Goal: Information Seeking & Learning: Learn about a topic

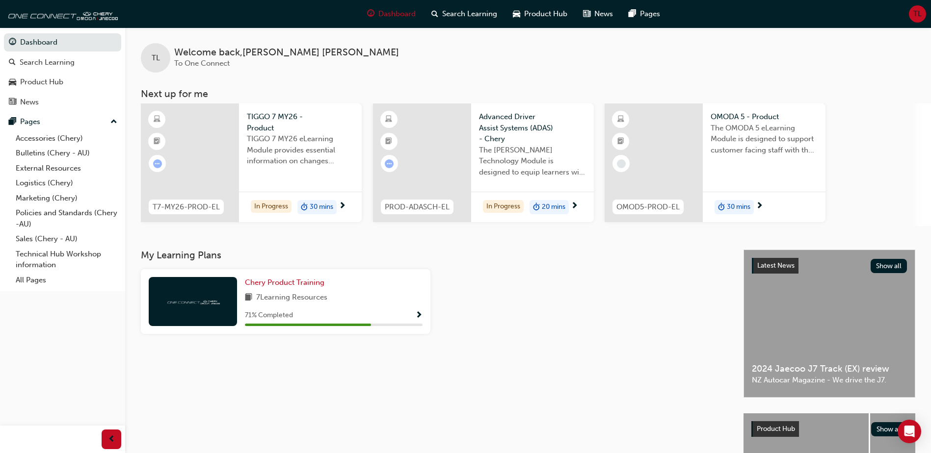
click at [259, 161] on span "TIGGO 7 MY26 eLearning Module provides essential information on changes introdu…" at bounding box center [300, 149] width 107 height 33
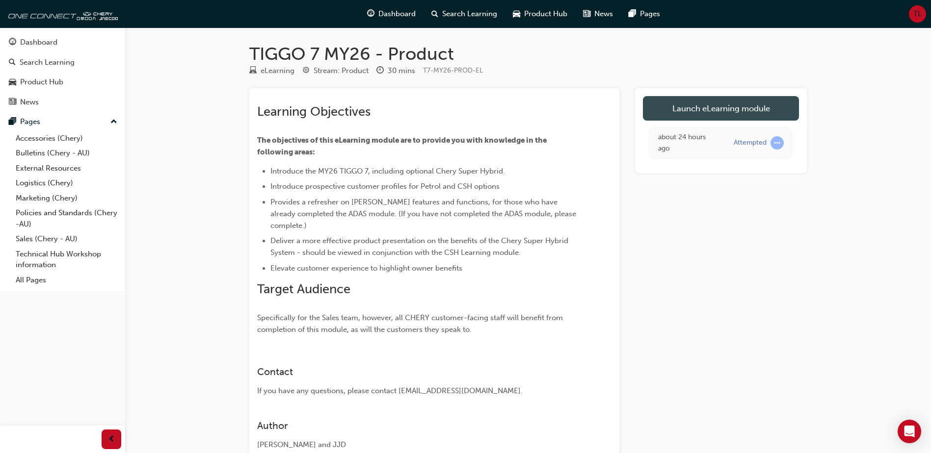
click at [722, 108] on link "Launch eLearning module" at bounding box center [721, 108] width 156 height 25
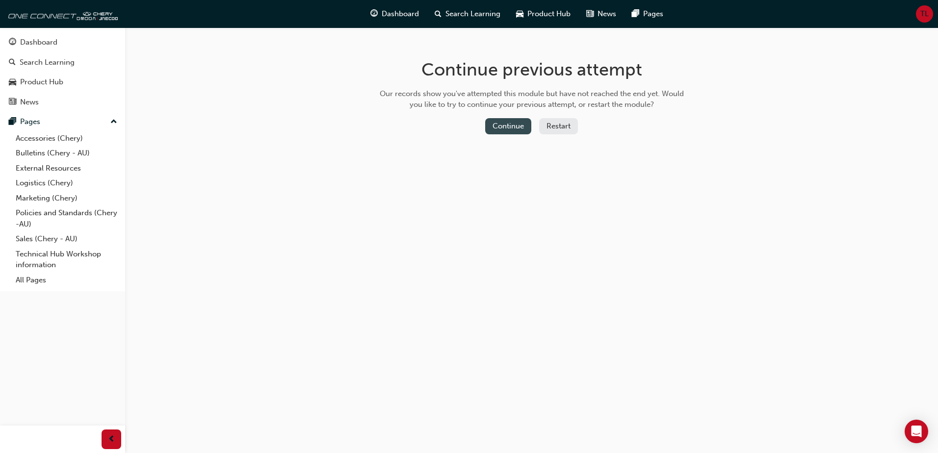
click at [504, 127] on button "Continue" at bounding box center [508, 126] width 46 height 16
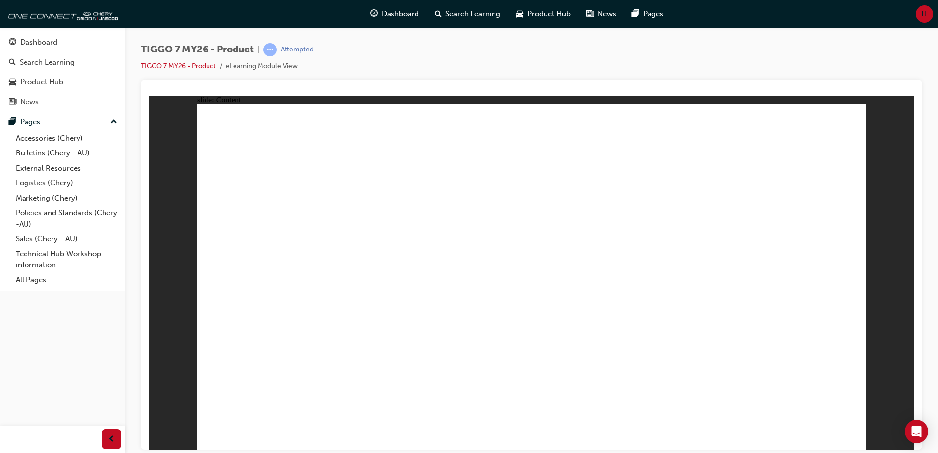
drag, startPoint x: 647, startPoint y: 194, endPoint x: 639, endPoint y: 242, distance: 48.8
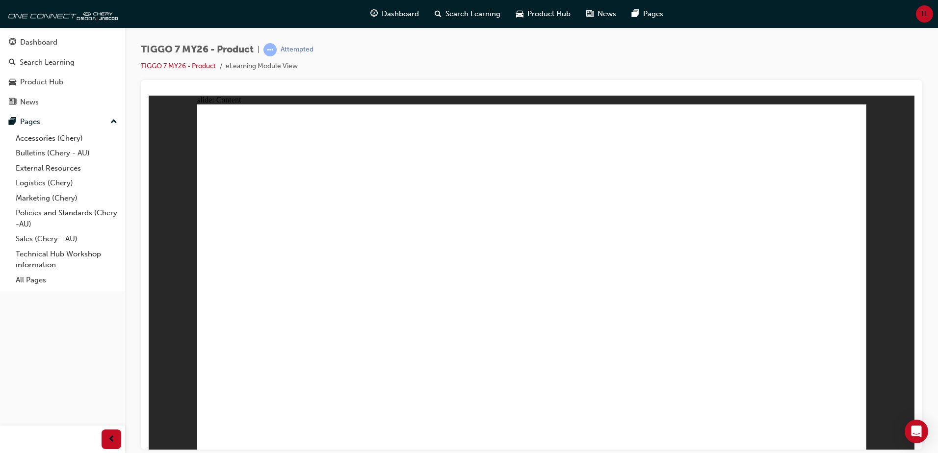
drag, startPoint x: 641, startPoint y: 287, endPoint x: 636, endPoint y: 308, distance: 21.1
drag, startPoint x: 632, startPoint y: 376, endPoint x: 657, endPoint y: 368, distance: 26.1
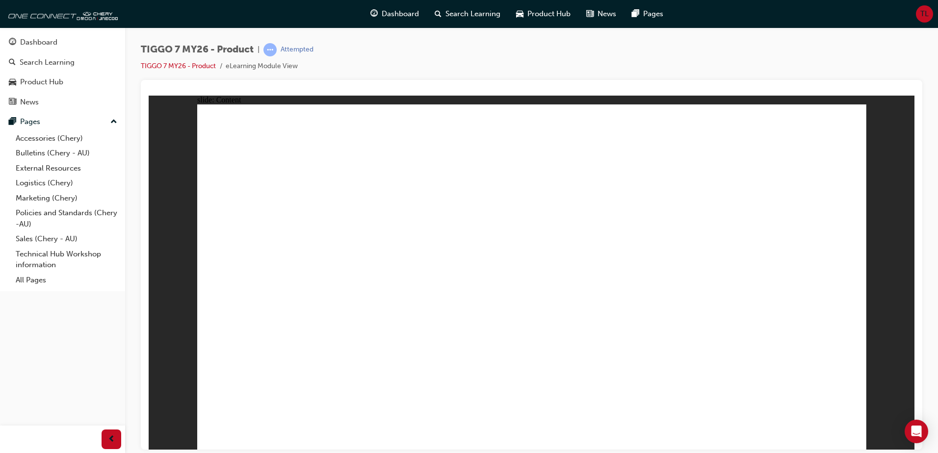
drag, startPoint x: 792, startPoint y: 347, endPoint x: 805, endPoint y: 365, distance: 22.1
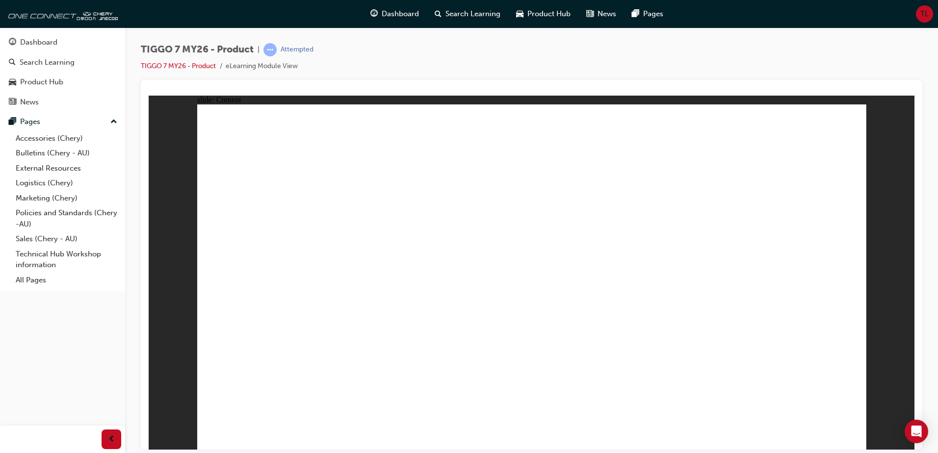
drag, startPoint x: 684, startPoint y: 136, endPoint x: 665, endPoint y: 158, distance: 29.2
drag, startPoint x: 674, startPoint y: 137, endPoint x: 672, endPoint y: 145, distance: 7.9
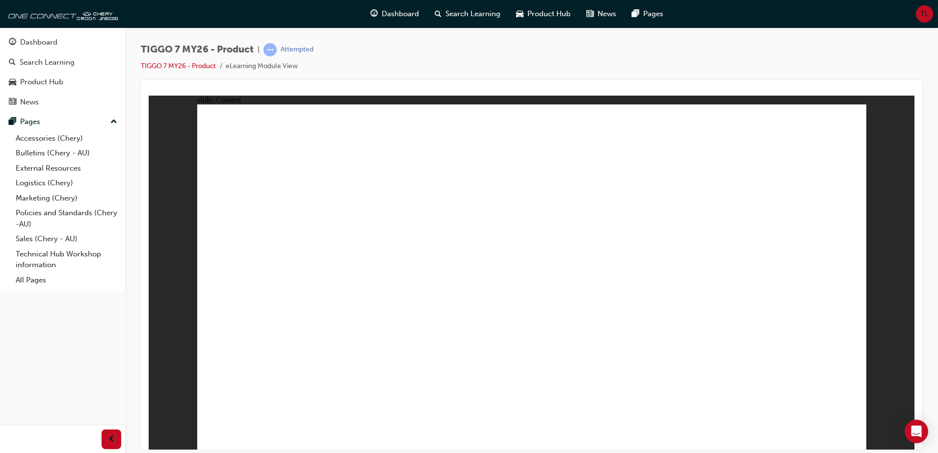
drag, startPoint x: 677, startPoint y: 240, endPoint x: 672, endPoint y: 238, distance: 5.7
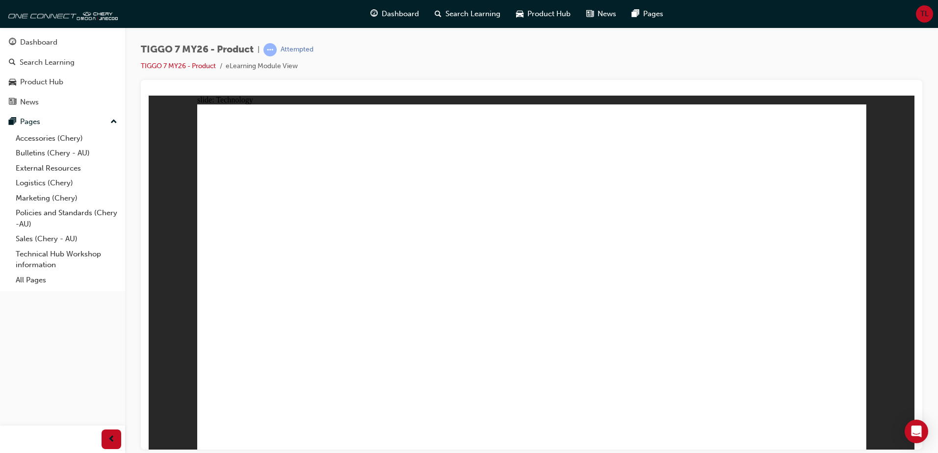
drag, startPoint x: 209, startPoint y: 307, endPoint x: 214, endPoint y: 305, distance: 5.1
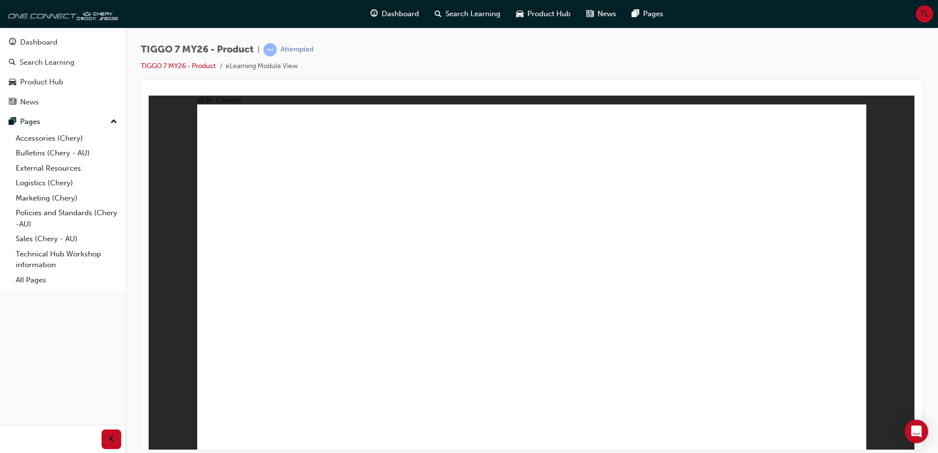
drag, startPoint x: 850, startPoint y: 435, endPoint x: 850, endPoint y: 428, distance: 6.4
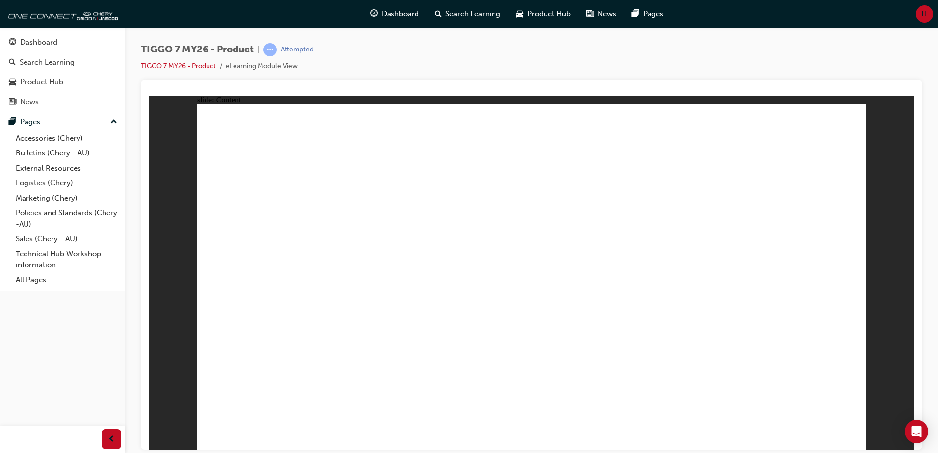
drag, startPoint x: 513, startPoint y: 376, endPoint x: 487, endPoint y: 322, distance: 59.7
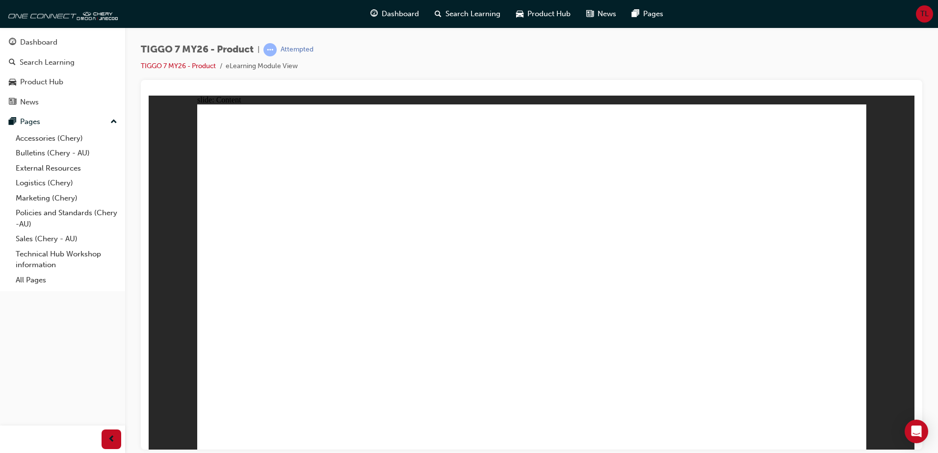
drag, startPoint x: 480, startPoint y: 141, endPoint x: 762, endPoint y: 297, distance: 323.0
drag, startPoint x: 613, startPoint y: 158, endPoint x: 269, endPoint y: 295, distance: 370.5
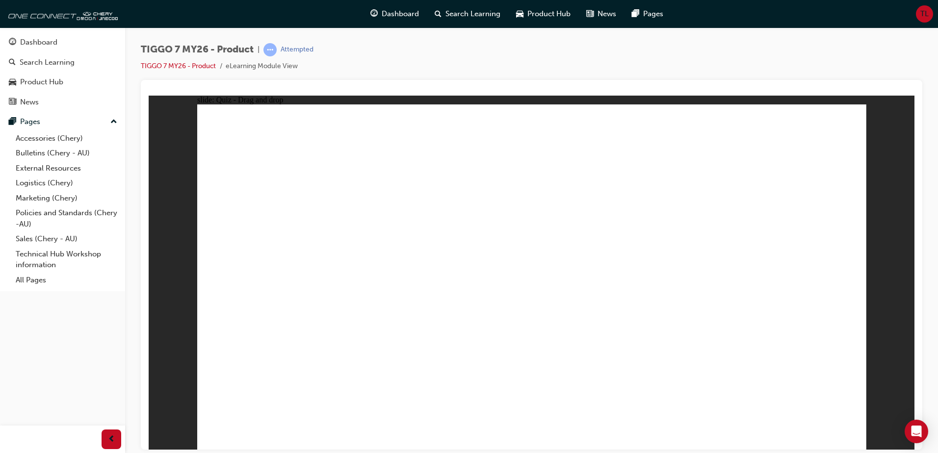
drag, startPoint x: 573, startPoint y: 207, endPoint x: 646, endPoint y: 291, distance: 111.3
drag, startPoint x: 705, startPoint y: 221, endPoint x: 554, endPoint y: 299, distance: 169.8
drag, startPoint x: 777, startPoint y: 294, endPoint x: 473, endPoint y: 295, distance: 303.6
drag, startPoint x: 646, startPoint y: 289, endPoint x: 751, endPoint y: 283, distance: 105.2
drag, startPoint x: 790, startPoint y: 127, endPoint x: 671, endPoint y: 259, distance: 178.2
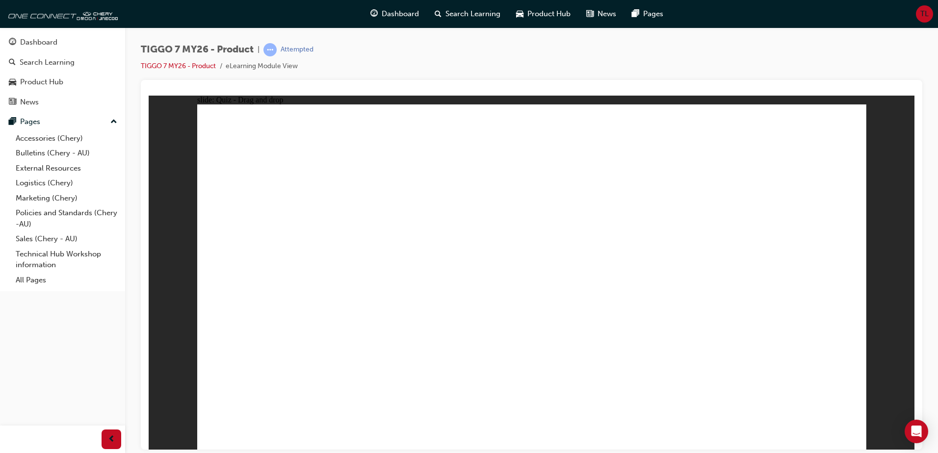
drag, startPoint x: 526, startPoint y: 180, endPoint x: 548, endPoint y: 304, distance: 125.5
drag, startPoint x: 798, startPoint y: 179, endPoint x: 309, endPoint y: 311, distance: 507.0
drag, startPoint x: 637, startPoint y: 170, endPoint x: 261, endPoint y: 331, distance: 409.2
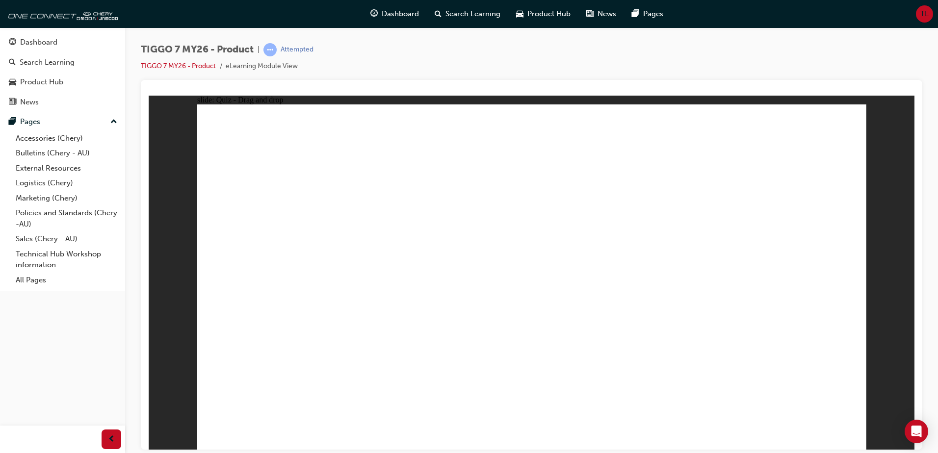
drag, startPoint x: 519, startPoint y: 138, endPoint x: 565, endPoint y: 341, distance: 208.0
drag, startPoint x: 590, startPoint y: 165, endPoint x: 600, endPoint y: 328, distance: 162.7
drag, startPoint x: 732, startPoint y: 196, endPoint x: 722, endPoint y: 211, distance: 18.2
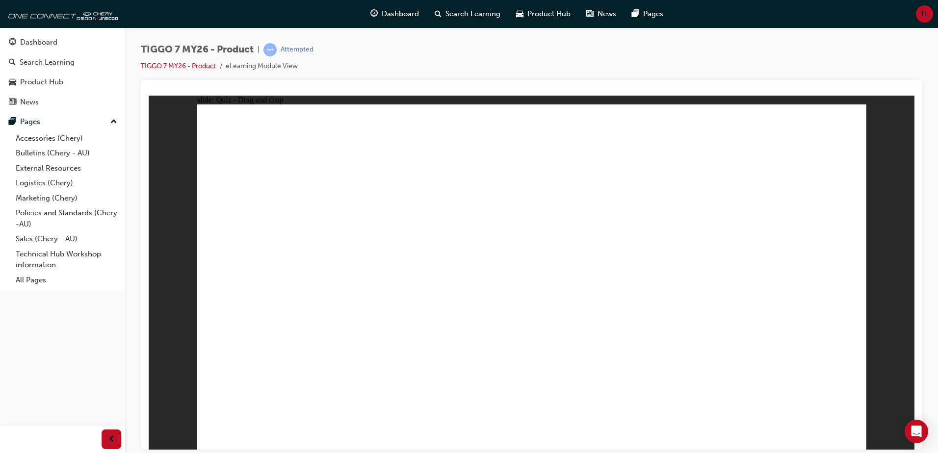
drag, startPoint x: 599, startPoint y: 141, endPoint x: 659, endPoint y: 321, distance: 189.7
drag, startPoint x: 660, startPoint y: 197, endPoint x: 710, endPoint y: 318, distance: 130.6
drag, startPoint x: 802, startPoint y: 141, endPoint x: 285, endPoint y: 333, distance: 551.3
drag, startPoint x: 816, startPoint y: 166, endPoint x: 703, endPoint y: 336, distance: 203.9
drag, startPoint x: 526, startPoint y: 172, endPoint x: 369, endPoint y: 342, distance: 231.5
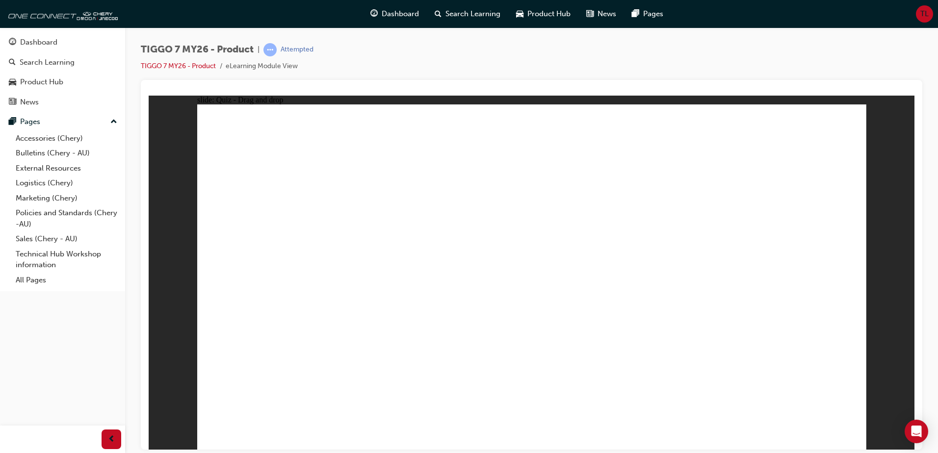
drag, startPoint x: 590, startPoint y: 195, endPoint x: 357, endPoint y: 356, distance: 282.7
drag, startPoint x: 668, startPoint y: 143, endPoint x: 461, endPoint y: 333, distance: 280.9
drag, startPoint x: 726, startPoint y: 144, endPoint x: 574, endPoint y: 351, distance: 256.8
drag, startPoint x: 665, startPoint y: 170, endPoint x: 289, endPoint y: 347, distance: 415.2
drag, startPoint x: 743, startPoint y: 169, endPoint x: 339, endPoint y: 347, distance: 441.2
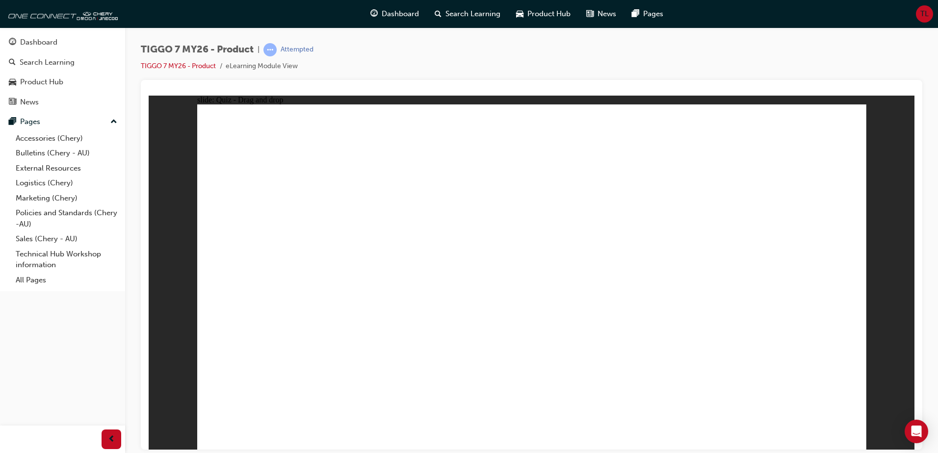
drag, startPoint x: 723, startPoint y: 200, endPoint x: 384, endPoint y: 344, distance: 368.3
drag, startPoint x: 772, startPoint y: 160, endPoint x: 335, endPoint y: 292, distance: 456.2
drag, startPoint x: 521, startPoint y: 177, endPoint x: 617, endPoint y: 305, distance: 159.8
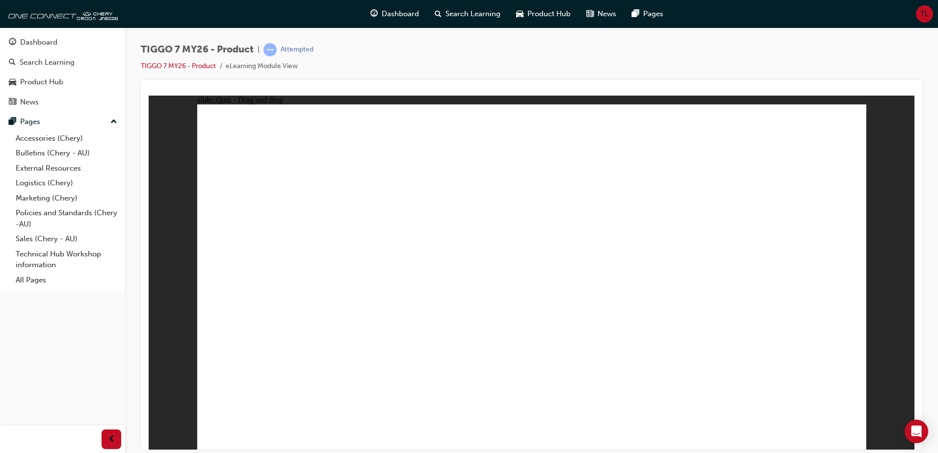
drag, startPoint x: 627, startPoint y: 299, endPoint x: 622, endPoint y: 352, distance: 53.7
radio input "true"
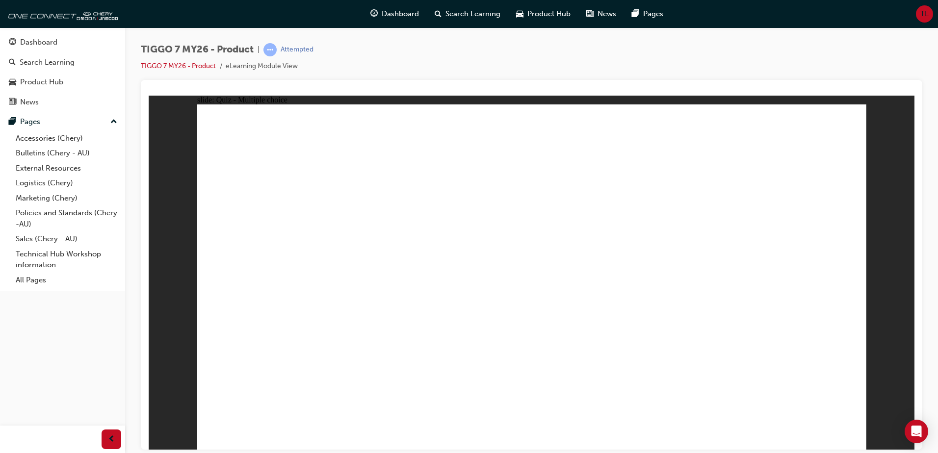
radio input "false"
radio input "true"
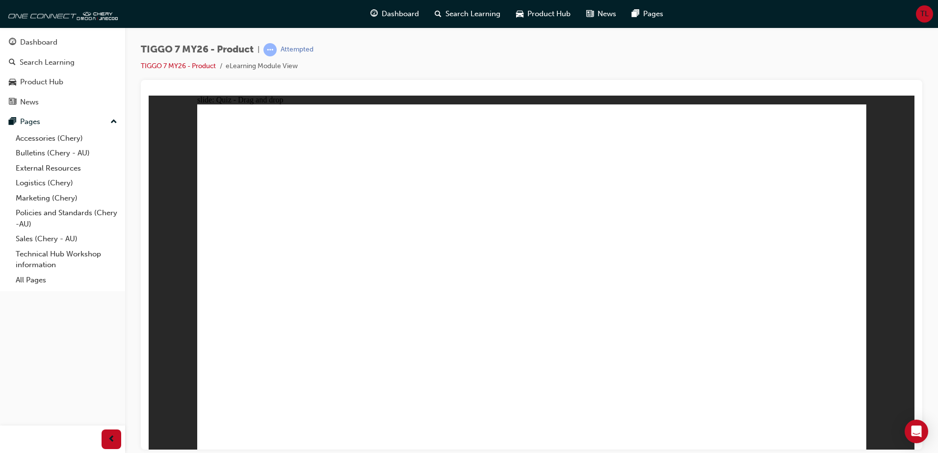
drag, startPoint x: 518, startPoint y: 137, endPoint x: 567, endPoint y: 304, distance: 173.6
drag, startPoint x: 514, startPoint y: 161, endPoint x: 610, endPoint y: 332, distance: 195.9
drag, startPoint x: 632, startPoint y: 139, endPoint x: 564, endPoint y: 327, distance: 199.4
drag, startPoint x: 663, startPoint y: 302, endPoint x: 330, endPoint y: 322, distance: 333.2
drag, startPoint x: 499, startPoint y: 201, endPoint x: 336, endPoint y: 345, distance: 217.9
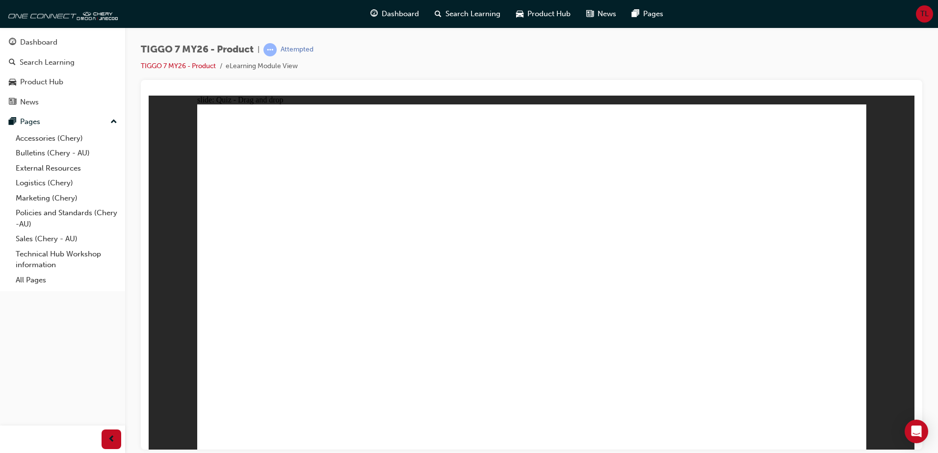
drag, startPoint x: 663, startPoint y: 192, endPoint x: 567, endPoint y: 337, distance: 174.4
drag, startPoint x: 762, startPoint y: 166, endPoint x: 662, endPoint y: 332, distance: 193.2
drag, startPoint x: 781, startPoint y: 146, endPoint x: 684, endPoint y: 333, distance: 211.1
drag, startPoint x: 491, startPoint y: 167, endPoint x: 666, endPoint y: 381, distance: 276.8
drag, startPoint x: 663, startPoint y: 168, endPoint x: 679, endPoint y: 363, distance: 195.4
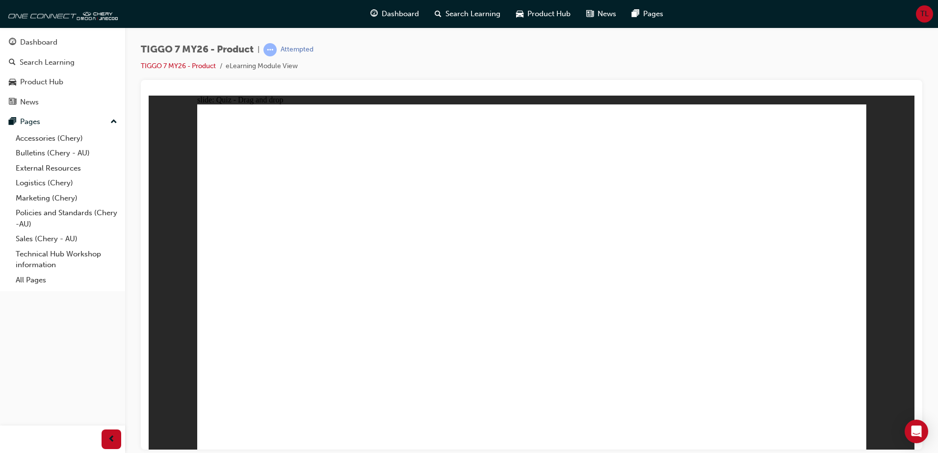
radio input "true"
